Goal: Information Seeking & Learning: Learn about a topic

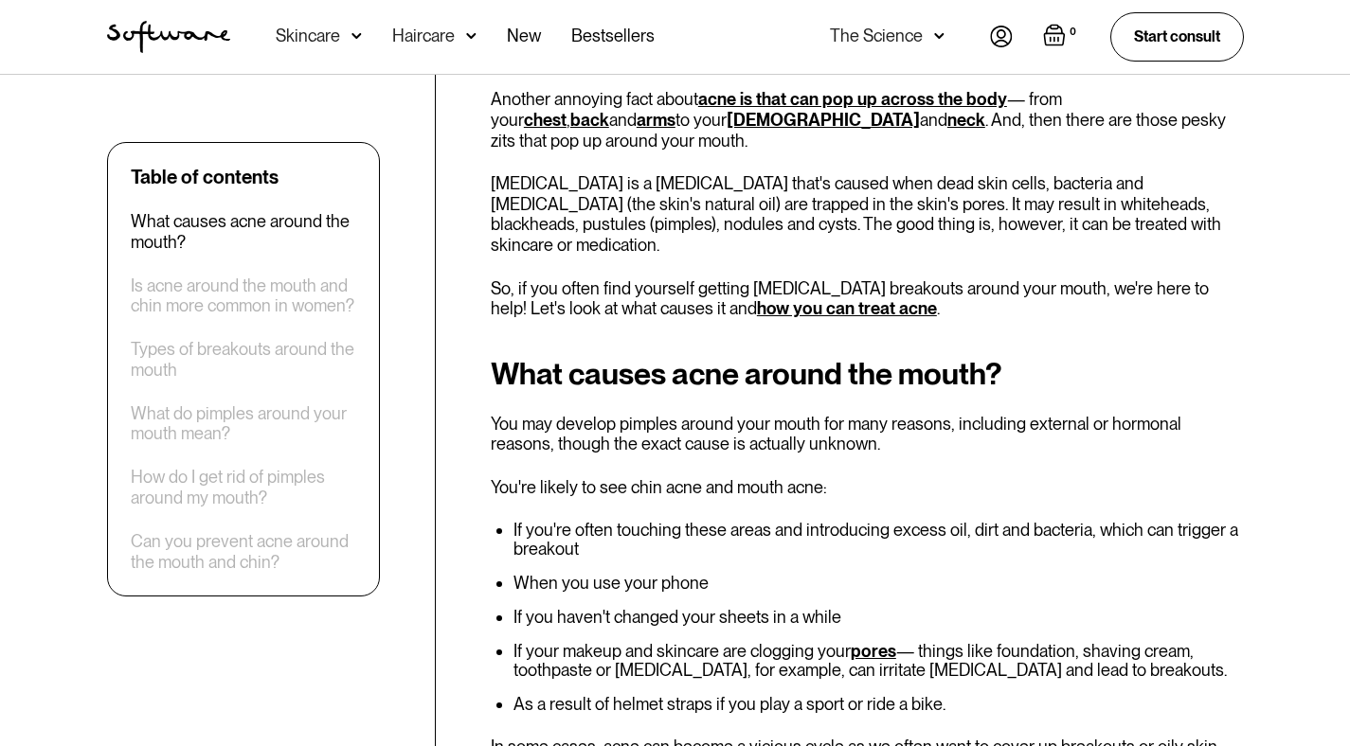
scroll to position [766, 0]
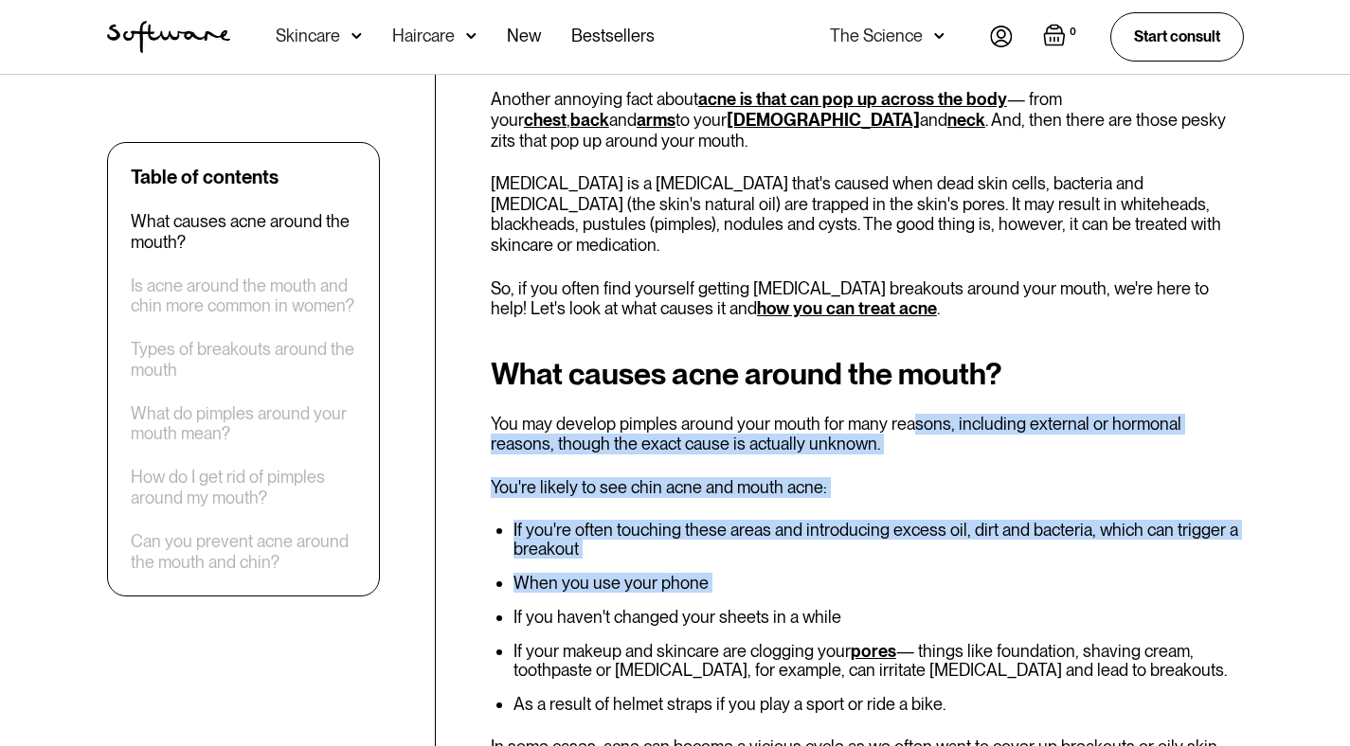
drag, startPoint x: 903, startPoint y: 386, endPoint x: 858, endPoint y: 582, distance: 201.2
click at [858, 582] on div "What causes acne around the mouth? You may develop pimples around your mouth fo…" at bounding box center [867, 737] width 753 height 760
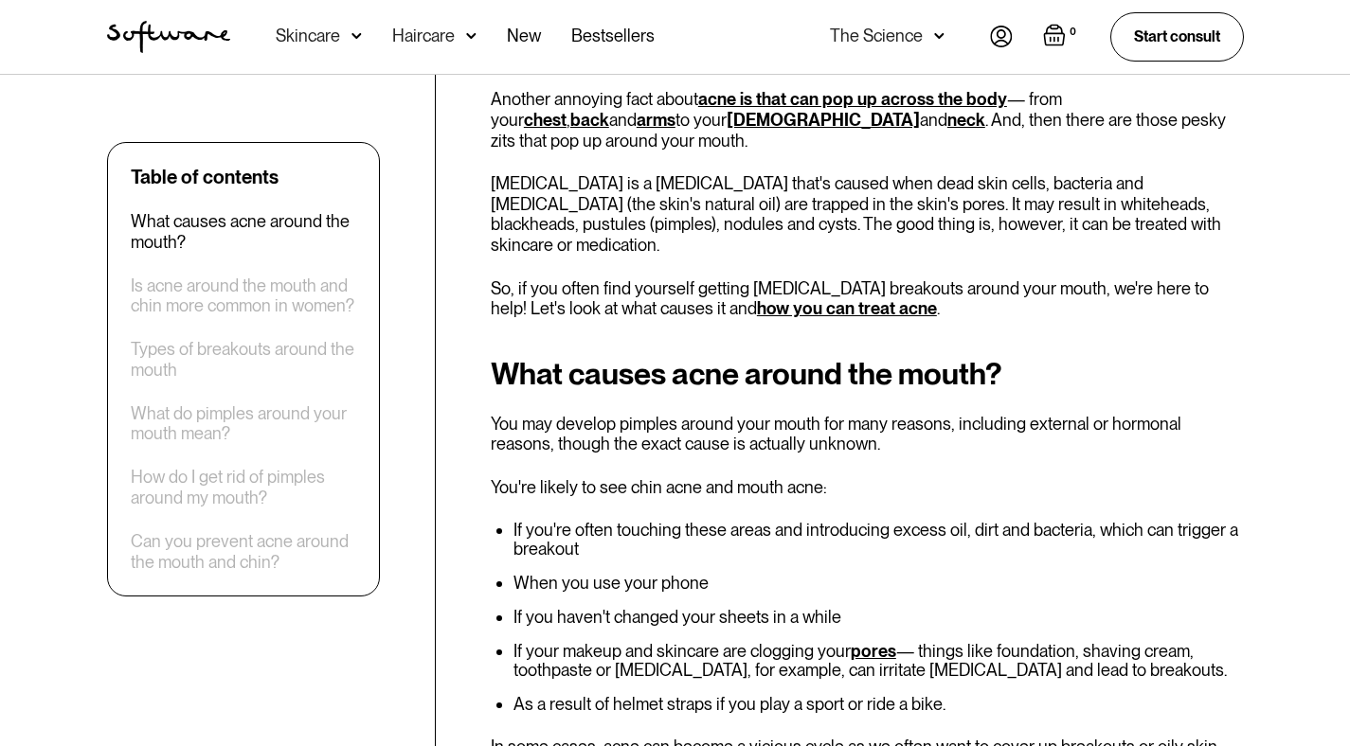
click at [862, 608] on li "If you haven't changed your sheets in a while" at bounding box center [878, 617] width 730 height 19
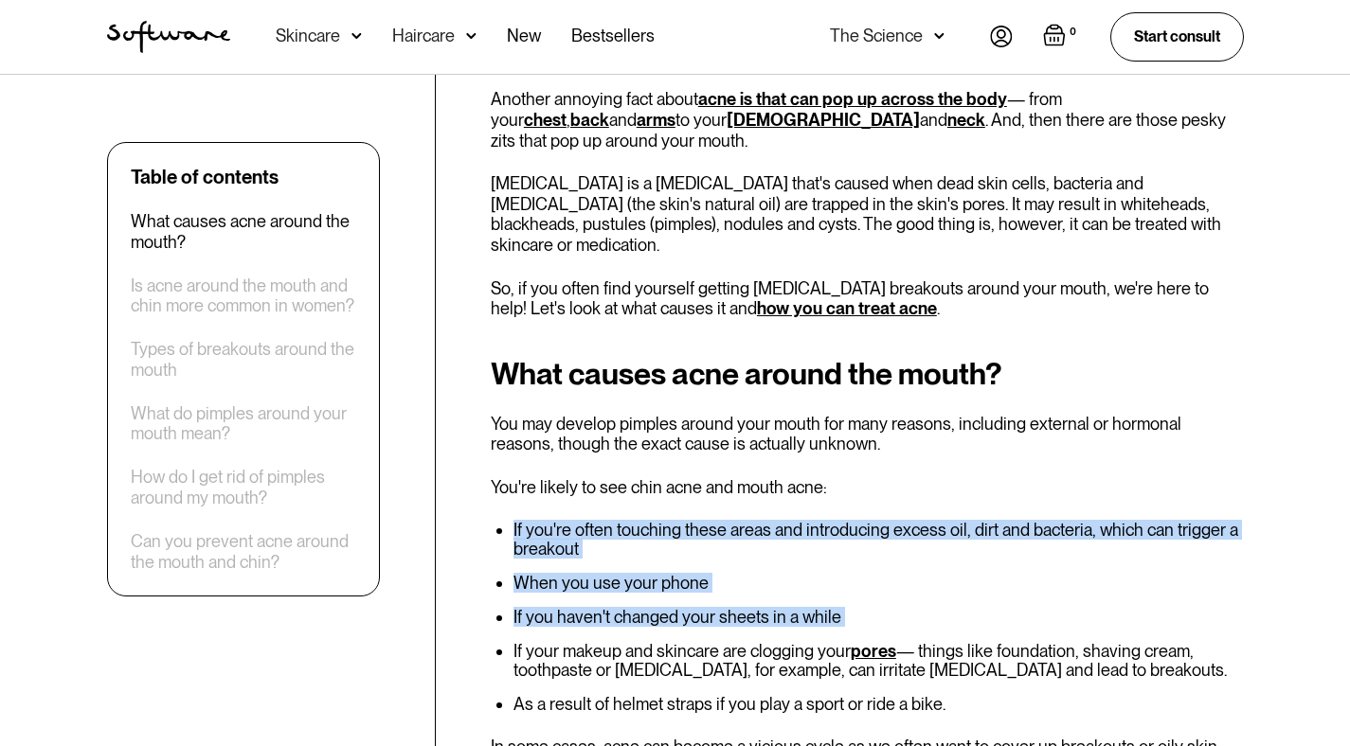
drag, startPoint x: 862, startPoint y: 570, endPoint x: 894, endPoint y: 420, distance: 153.1
click at [894, 424] on div "What causes acne around the mouth? You may develop pimples around your mouth fo…" at bounding box center [867, 737] width 753 height 760
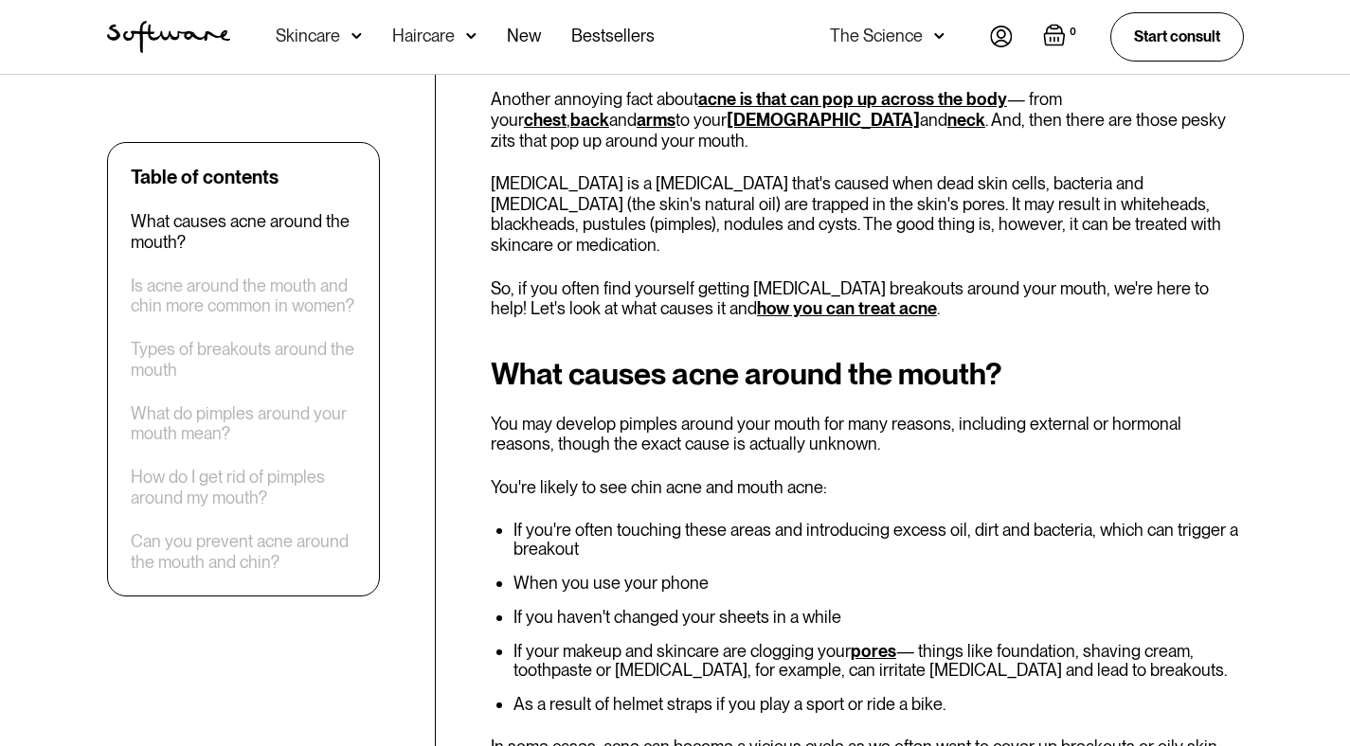
click at [876, 521] on li "If you're often touching these areas and introducing excess oil, dirt and bacte…" at bounding box center [878, 540] width 730 height 38
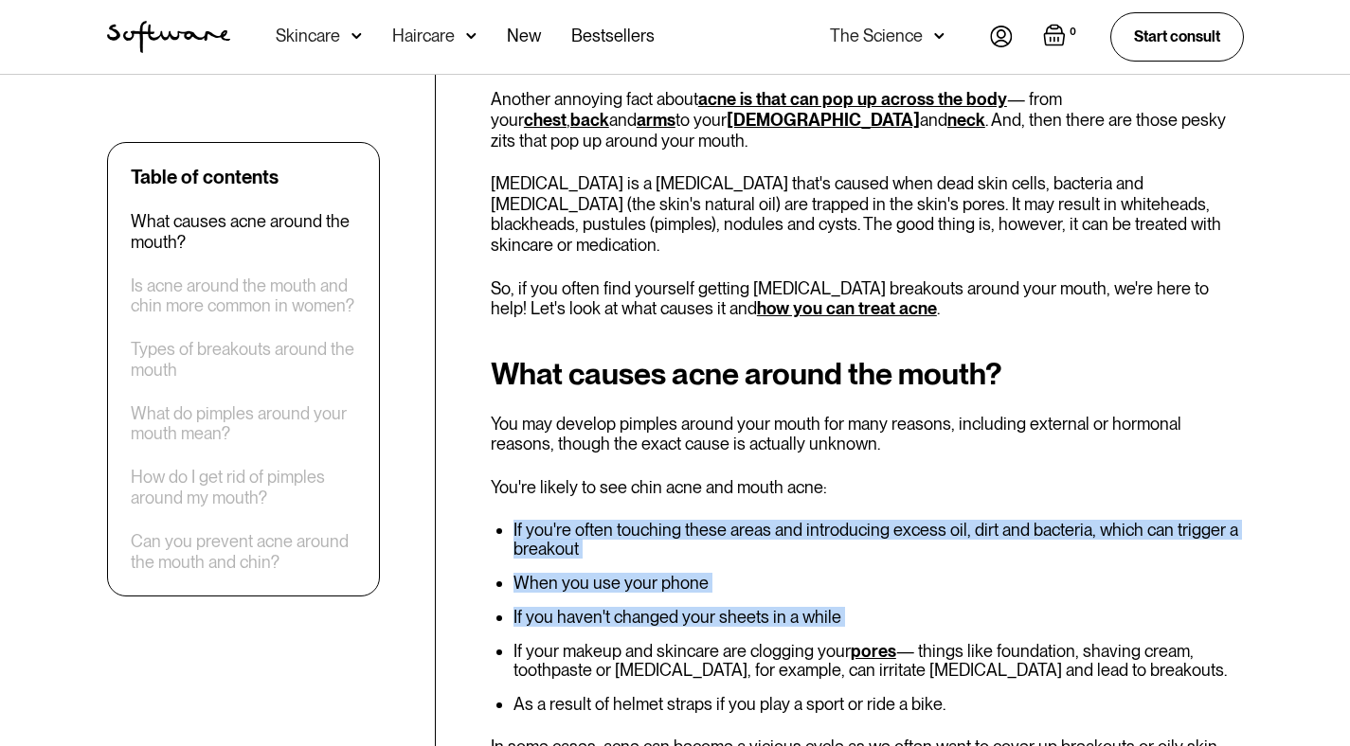
drag, startPoint x: 876, startPoint y: 512, endPoint x: 860, endPoint y: 576, distance: 65.5
click at [860, 576] on ul "If you're often touching these areas and introducing excess oil, dirt and bacte…" at bounding box center [867, 617] width 753 height 193
click at [860, 608] on li "If you haven't changed your sheets in a while" at bounding box center [878, 617] width 730 height 19
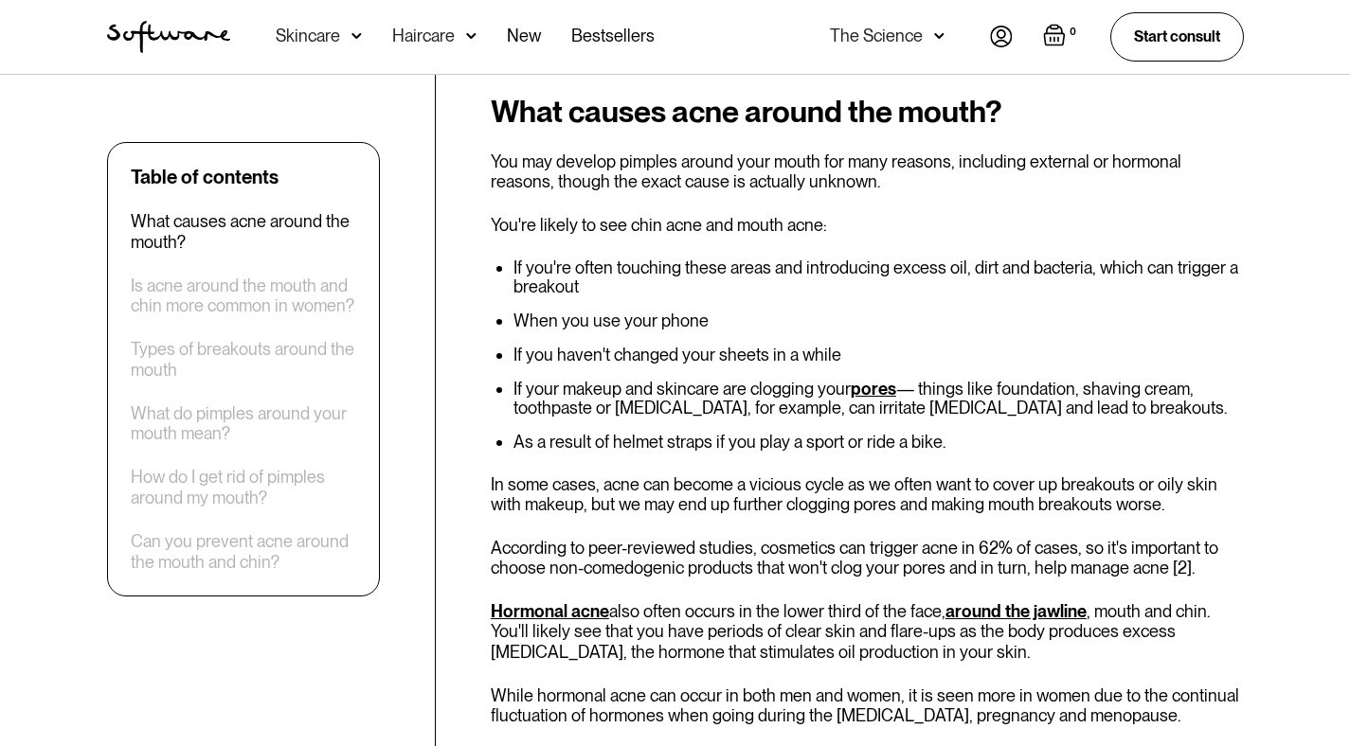
scroll to position [1058, 0]
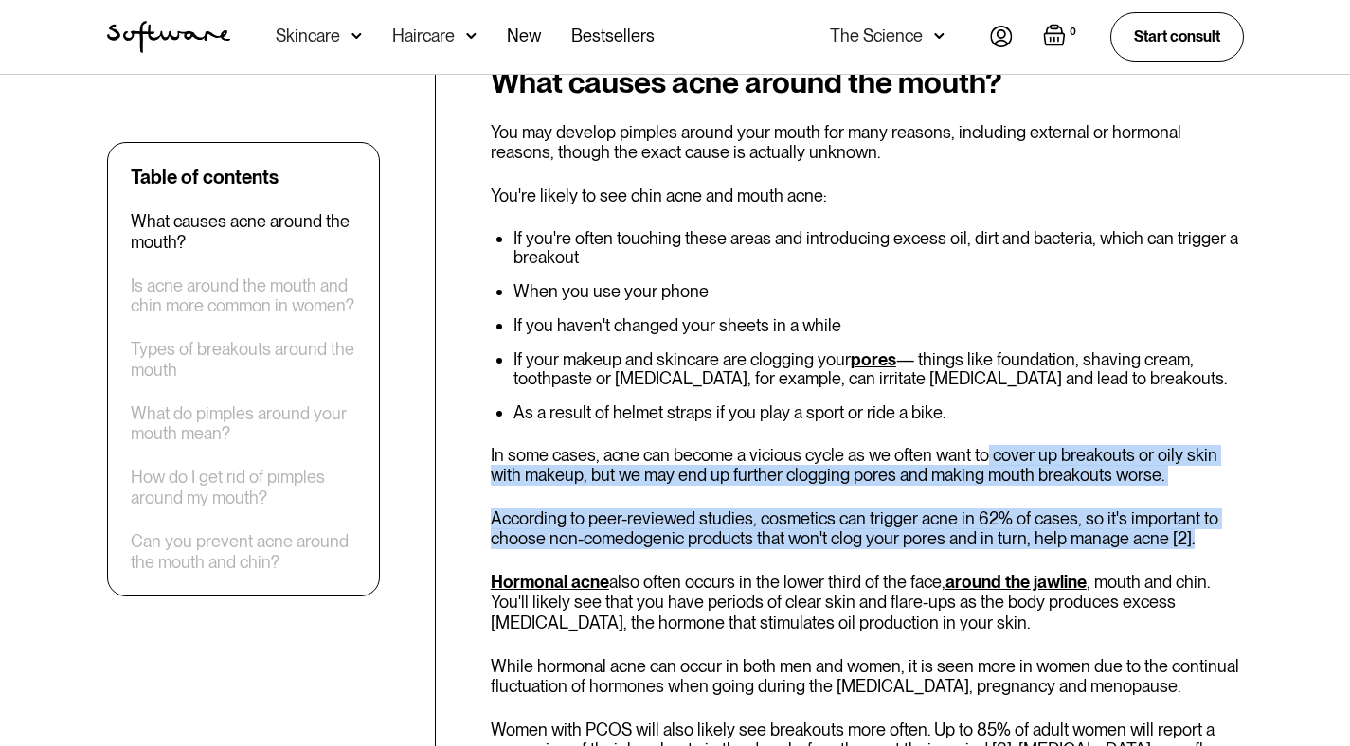
drag, startPoint x: 946, startPoint y: 521, endPoint x: 984, endPoint y: 405, distance: 121.6
click at [984, 412] on div "What causes acne around the mouth? You may develop pimples around your mouth fo…" at bounding box center [867, 445] width 753 height 760
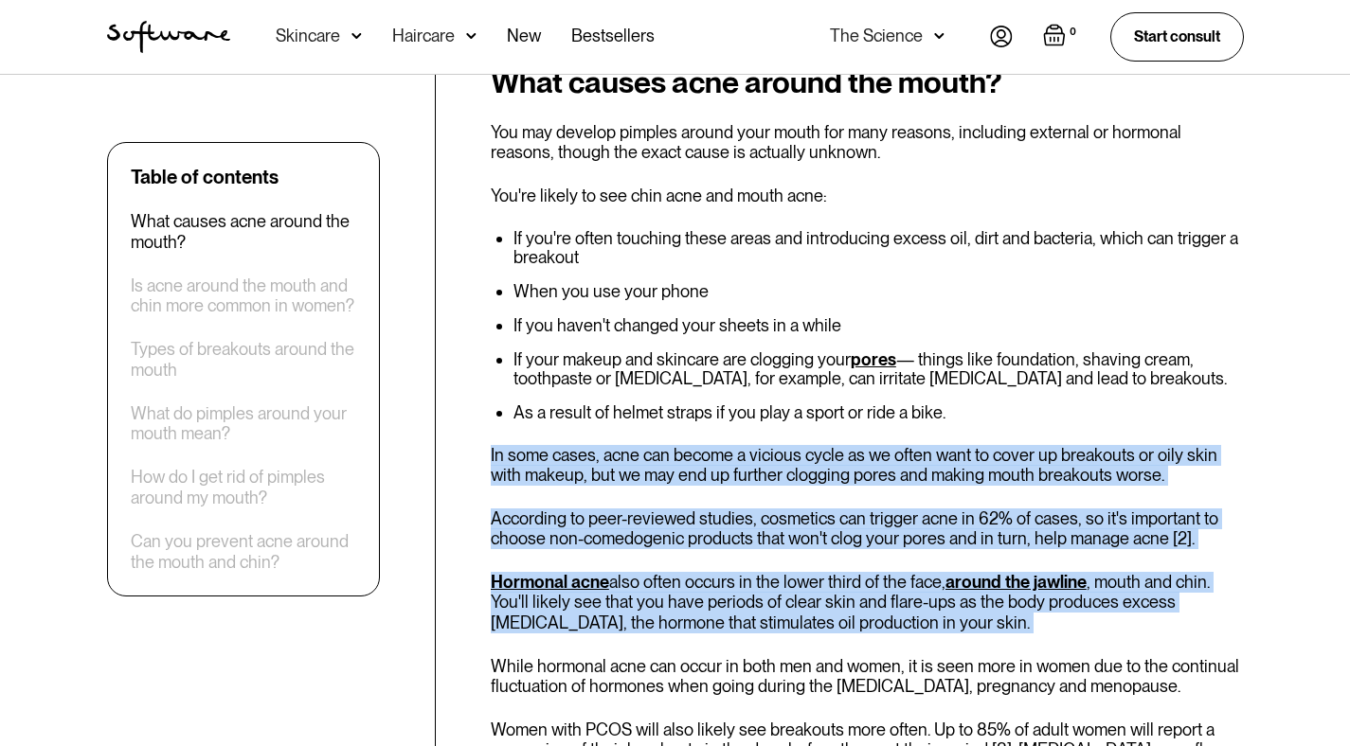
drag, startPoint x: 1059, startPoint y: 364, endPoint x: 959, endPoint y: 617, distance: 271.7
click at [959, 617] on div "What causes acne around the mouth? You may develop pimples around your mouth fo…" at bounding box center [867, 445] width 753 height 760
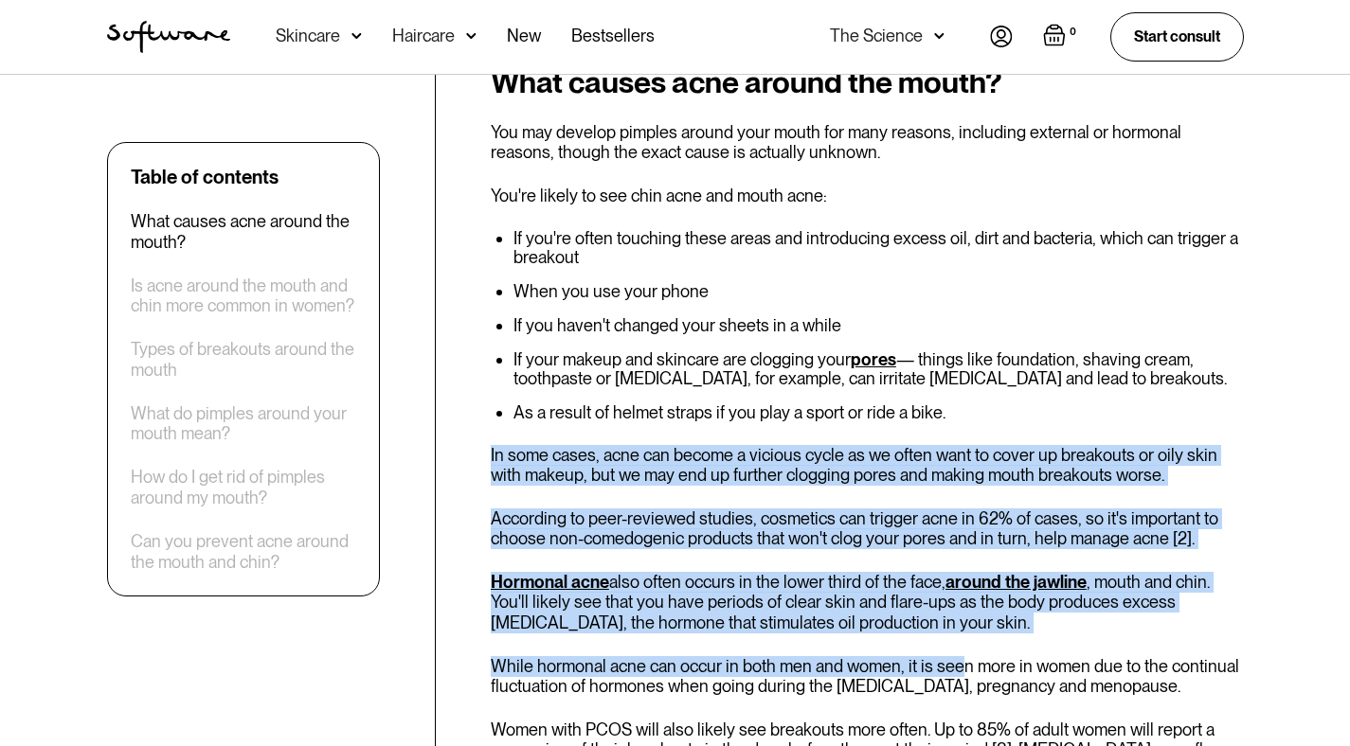
click at [925, 593] on div "What causes acne around the mouth? You may develop pimples around your mouth fo…" at bounding box center [867, 445] width 753 height 760
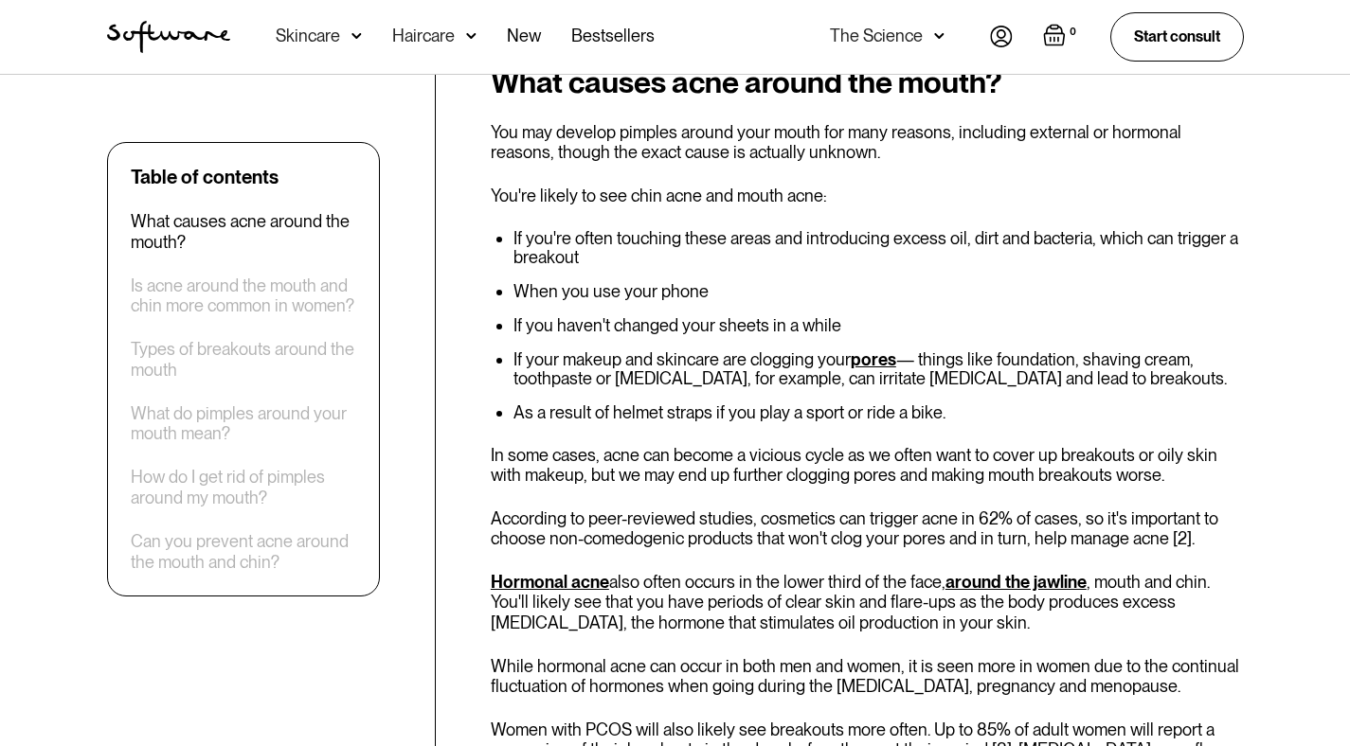
scroll to position [0, 0]
